Goal: Task Accomplishment & Management: Use online tool/utility

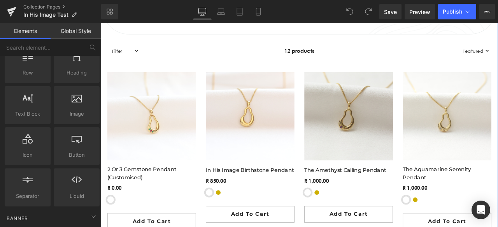
scroll to position [1172, 0]
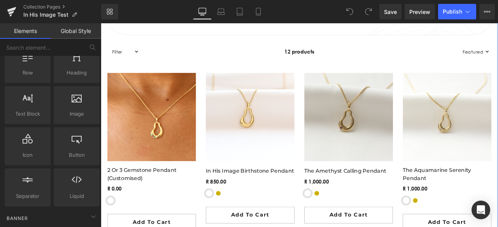
click at [190, 118] on img at bounding box center [160, 134] width 105 height 105
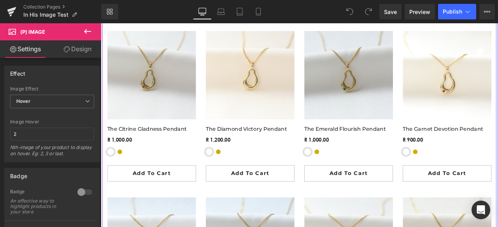
scroll to position [1428, 0]
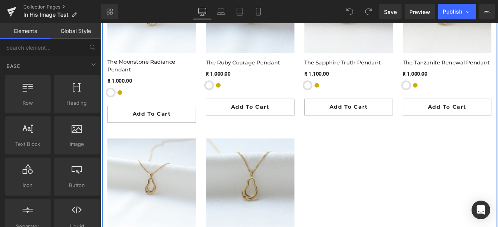
scroll to position [1706, 0]
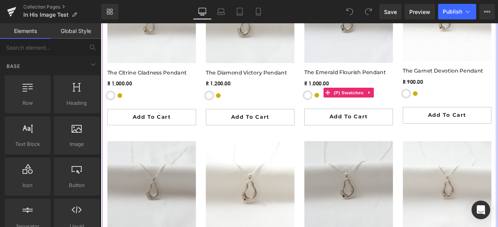
scroll to position [1497, 0]
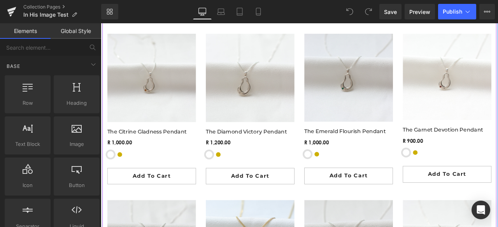
scroll to position [1423, 0]
